Goal: Information Seeking & Learning: Find specific page/section

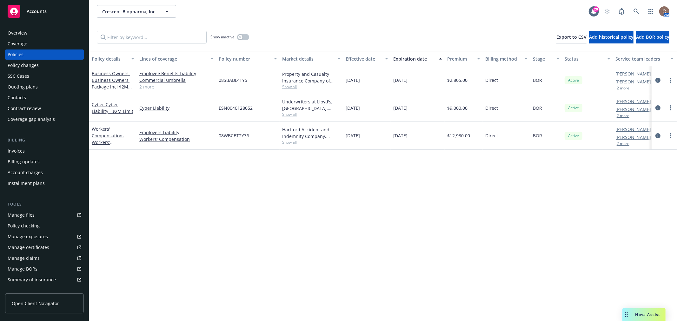
click at [374, 6] on div "Crescent Biopharma, Inc. Crescent Biopharma, Inc." at bounding box center [343, 11] width 492 height 13
click at [189, 239] on div "Policy details Lines of coverage Policy number Market details Effective date Ex…" at bounding box center [383, 186] width 588 height 270
click at [347, 235] on div "Policy details Lines of coverage Policy number Market details Effective date Ex…" at bounding box center [383, 186] width 588 height 270
click at [54, 15] on div "Accounts" at bounding box center [45, 11] width 74 height 13
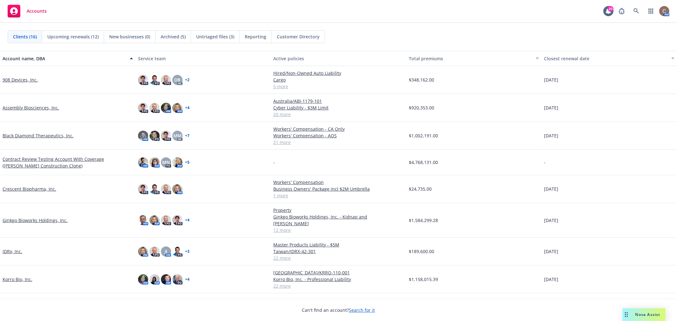
scroll to position [70, 0]
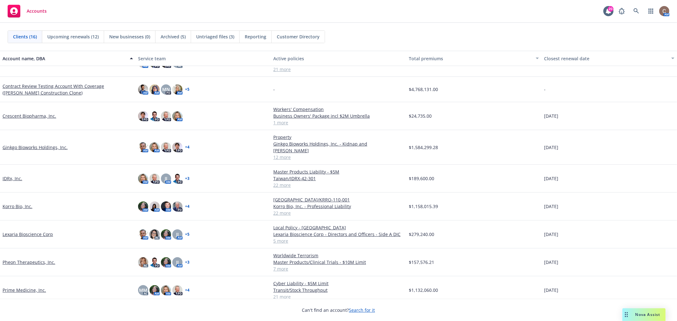
click at [54, 144] on link "Ginkgo Bioworks Holdings, Inc." at bounding box center [35, 147] width 65 height 7
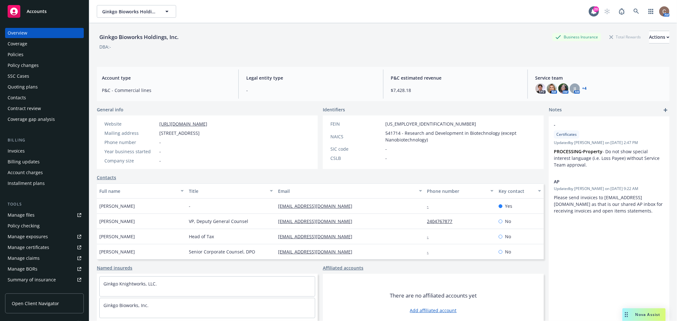
click at [186, 51] on div "Ginkgo Bioworks Holdings, Inc. Business Insurance Total Rewards Actions DBA: -" at bounding box center [383, 44] width 572 height 26
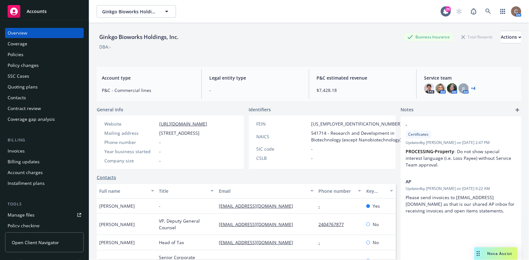
click at [37, 50] on div "Policies" at bounding box center [45, 55] width 74 height 10
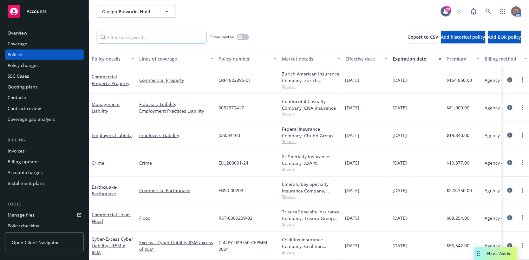
click at [132, 40] on input "Filter by keyword..." at bounding box center [152, 37] width 110 height 13
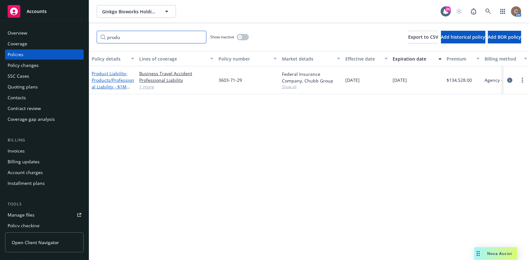
type input "produ"
click at [122, 82] on span "- Products/Professional Liability - $1M Limit" at bounding box center [113, 83] width 43 height 26
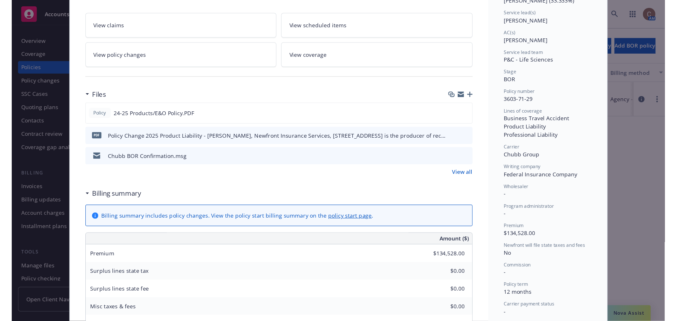
scroll to position [106, 0]
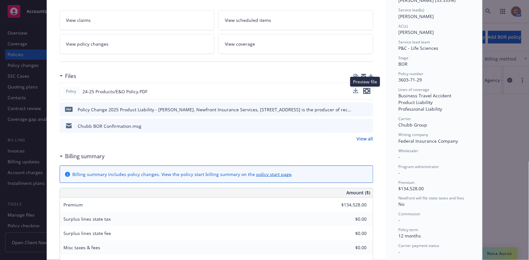
click at [364, 93] on icon "preview file" at bounding box center [367, 91] width 6 height 4
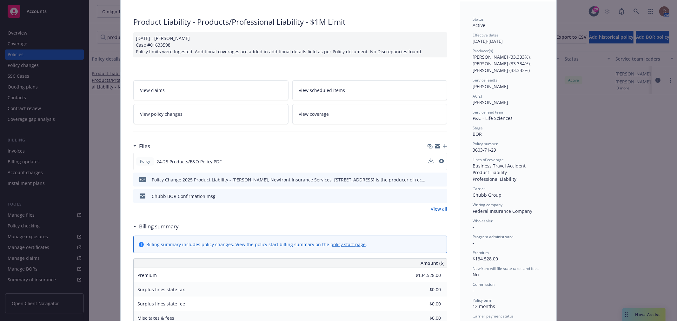
scroll to position [0, 0]
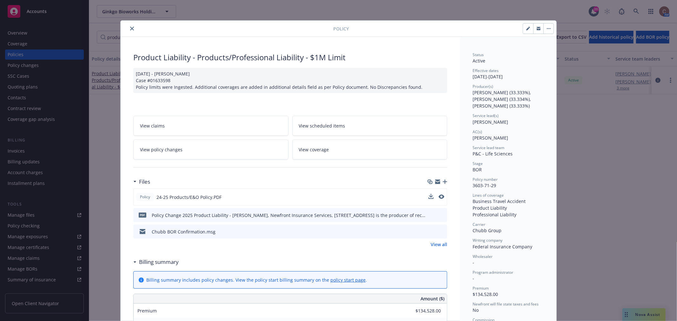
click at [130, 30] on icon "close" at bounding box center [132, 29] width 4 height 4
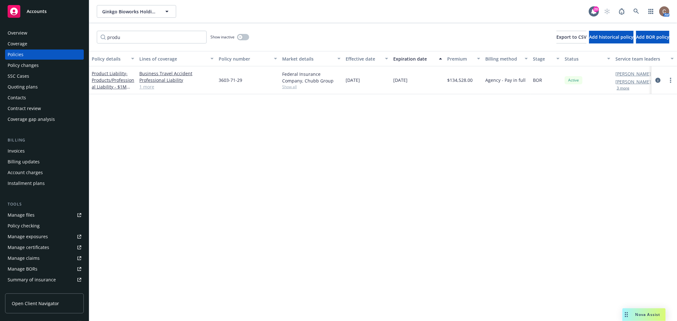
click at [145, 144] on div "Policy details Lines of coverage Policy number Market details Effective date Ex…" at bounding box center [383, 186] width 588 height 270
drag, startPoint x: 222, startPoint y: 173, endPoint x: 373, endPoint y: 226, distance: 159.9
click at [373, 226] on div "Policy details Lines of coverage Policy number Market details Effective date Ex…" at bounding box center [383, 186] width 588 height 270
click at [274, 116] on div "Policy details Lines of coverage Policy number Market details Effective date Ex…" at bounding box center [383, 186] width 588 height 270
click at [216, 176] on div "Policy details Lines of coverage Policy number Market details Effective date Ex…" at bounding box center [383, 186] width 588 height 270
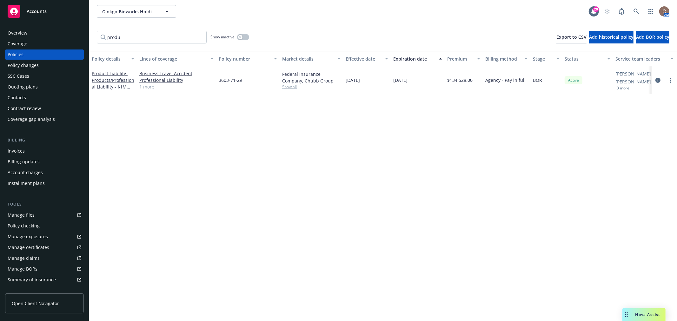
click at [430, 145] on div "Policy details Lines of coverage Policy number Market details Effective date Ex…" at bounding box center [383, 186] width 588 height 270
